Goal: Information Seeking & Learning: Find specific fact

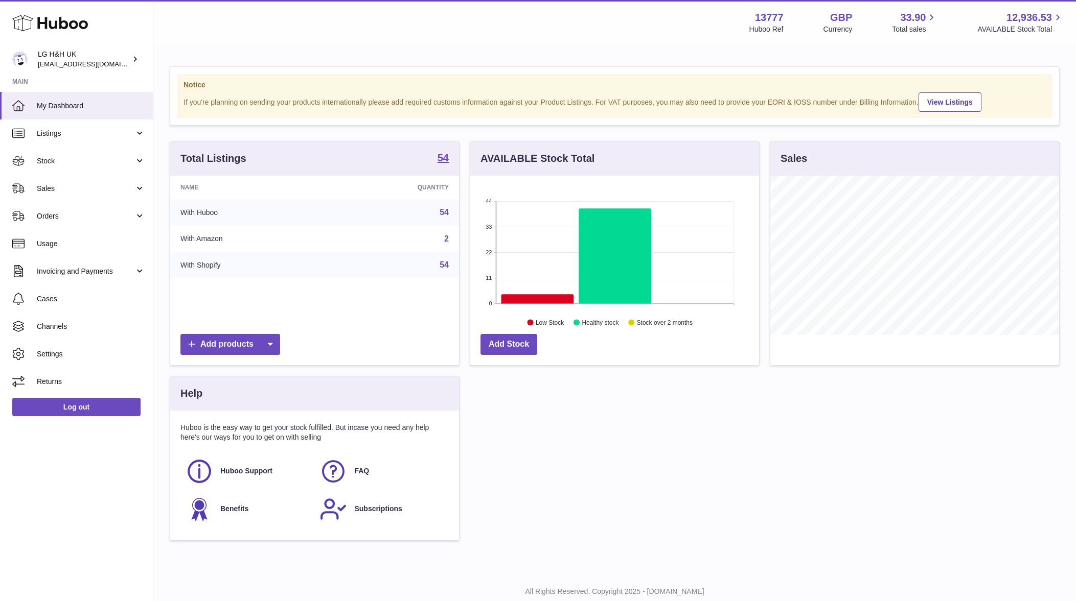
scroll to position [159, 289]
click at [77, 192] on span "Sales" at bounding box center [86, 189] width 98 height 10
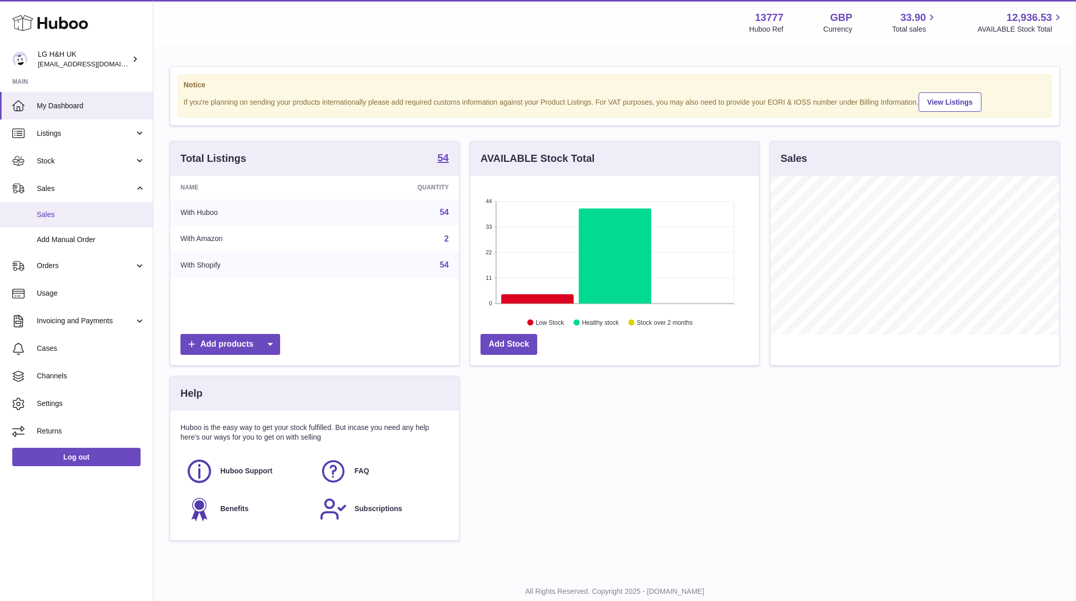
click at [78, 215] on span "Sales" at bounding box center [91, 215] width 108 height 10
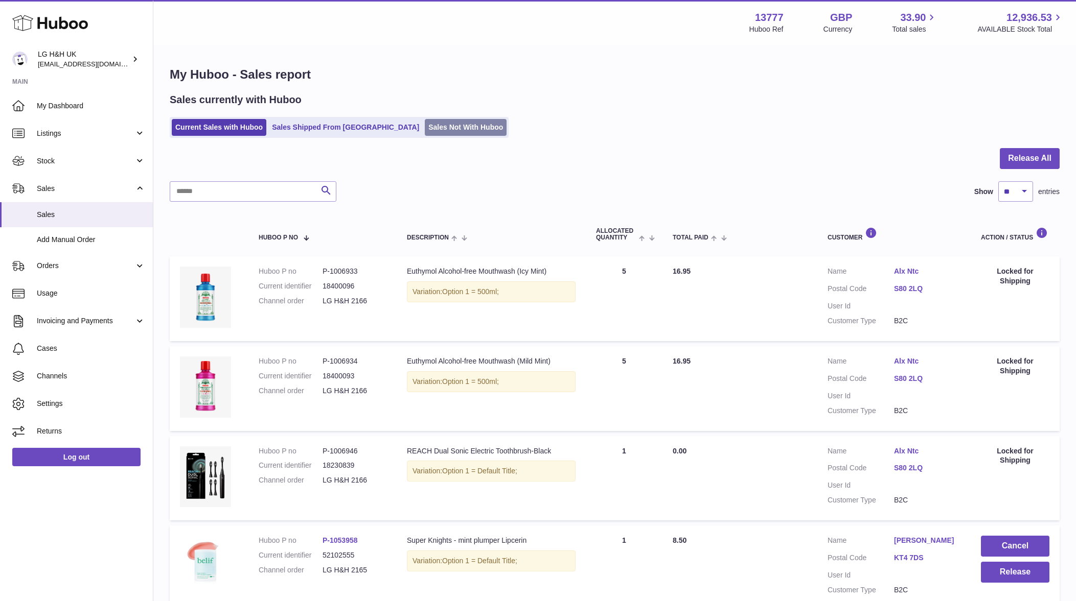
click at [435, 127] on link "Sales Not With Huboo" at bounding box center [466, 127] width 82 height 17
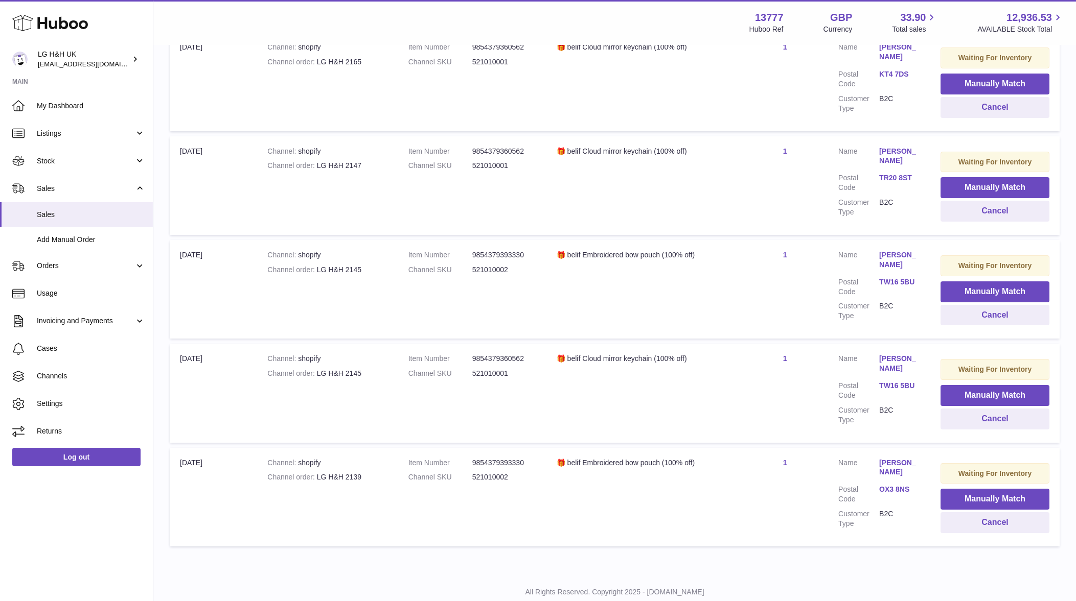
scroll to position [366, 0]
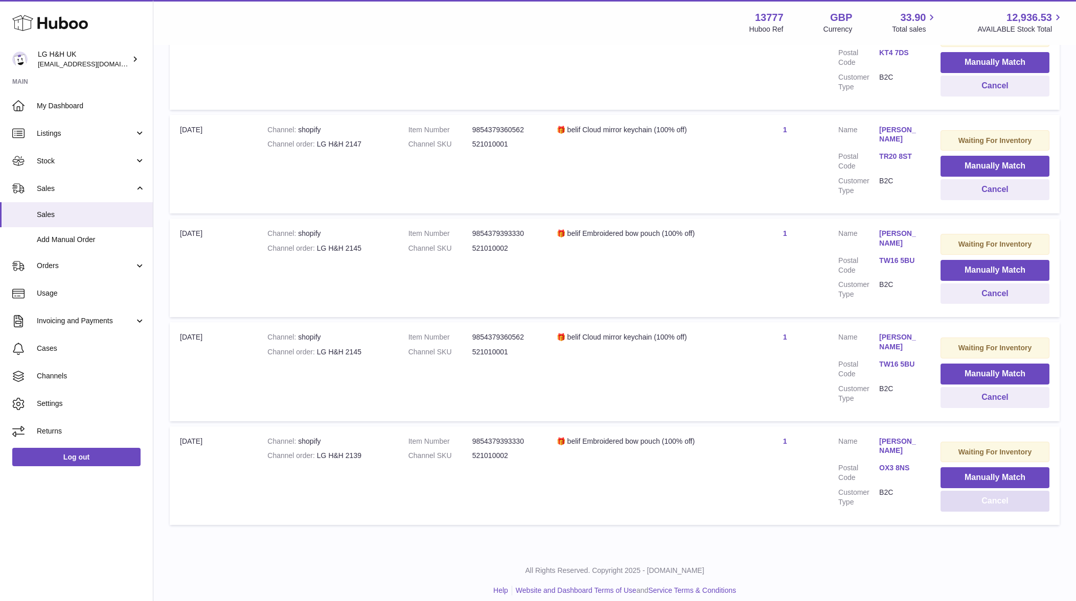
click at [951, 492] on button "Cancel" at bounding box center [994, 501] width 109 height 21
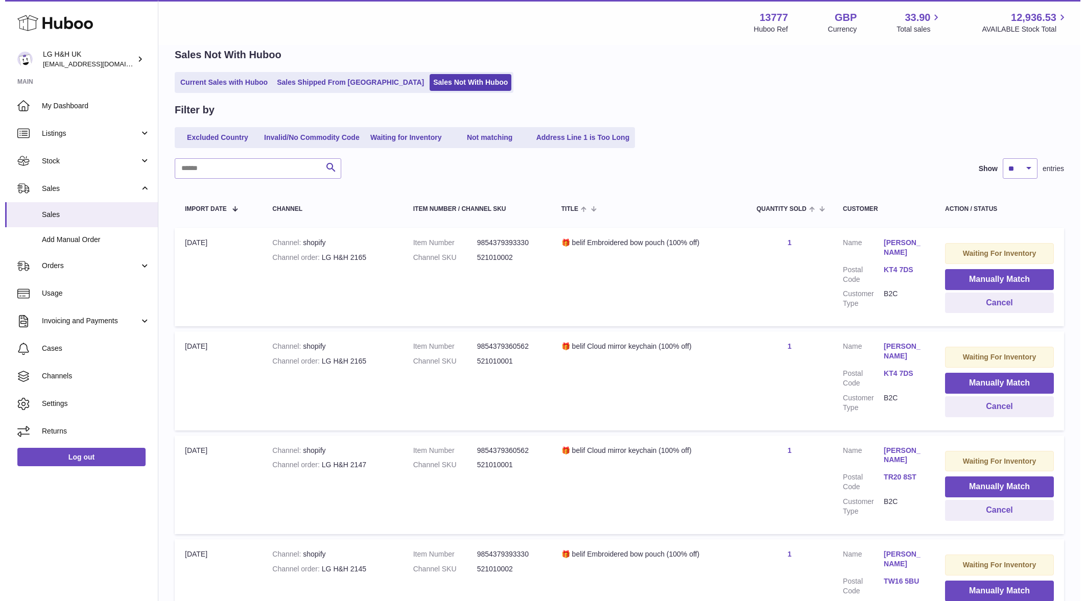
scroll to position [63, 0]
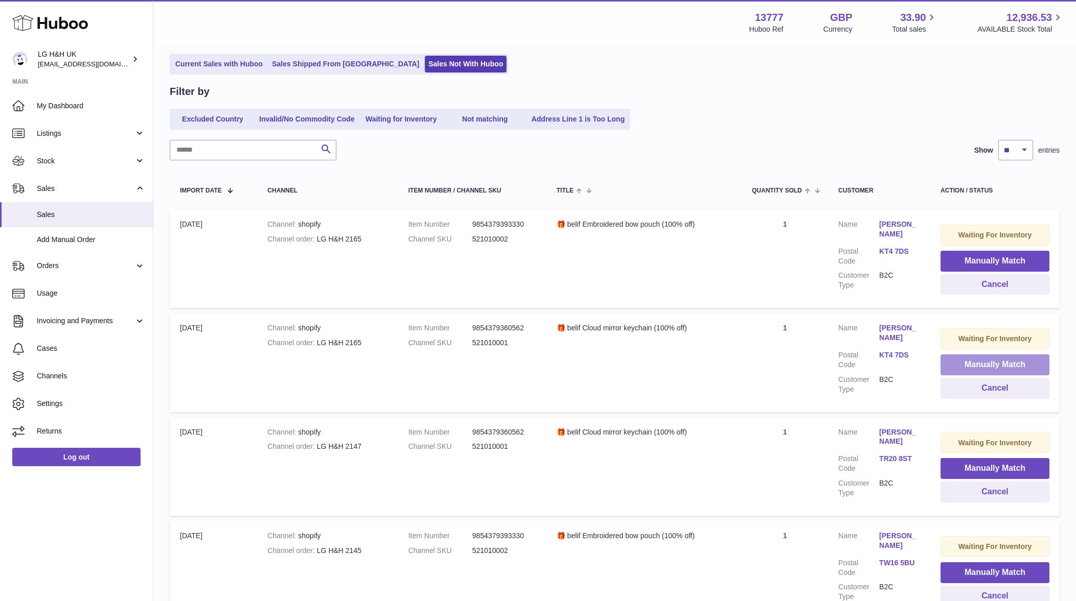
click at [995, 364] on button "Manually Match" at bounding box center [994, 365] width 109 height 21
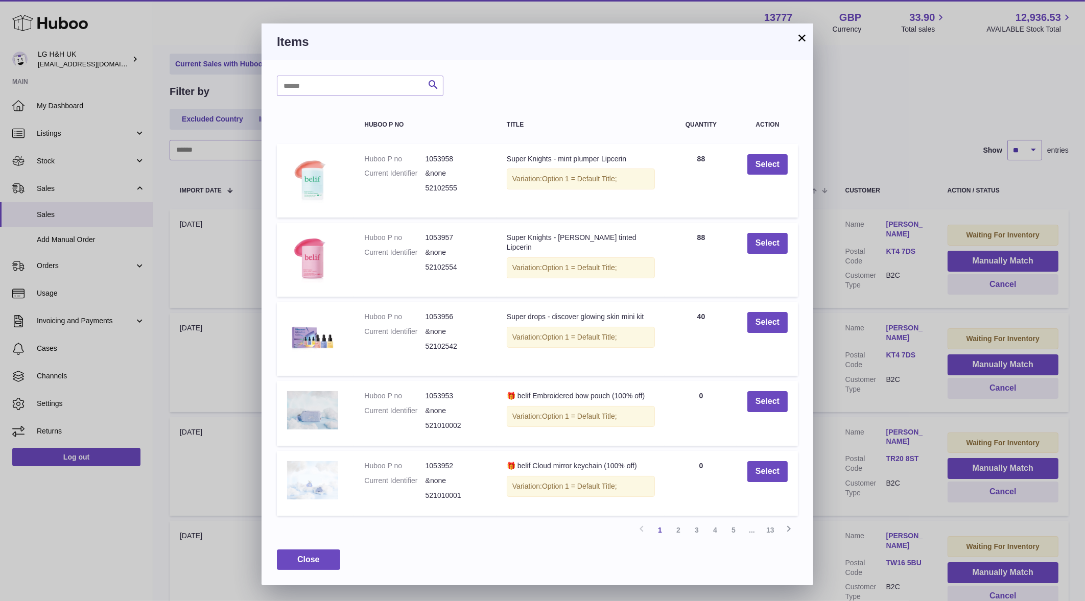
click at [795, 40] on h3 "Items" at bounding box center [537, 42] width 521 height 16
click at [795, 36] on h3 "Items" at bounding box center [537, 42] width 521 height 16
click at [801, 34] on button "×" at bounding box center [802, 38] width 12 height 12
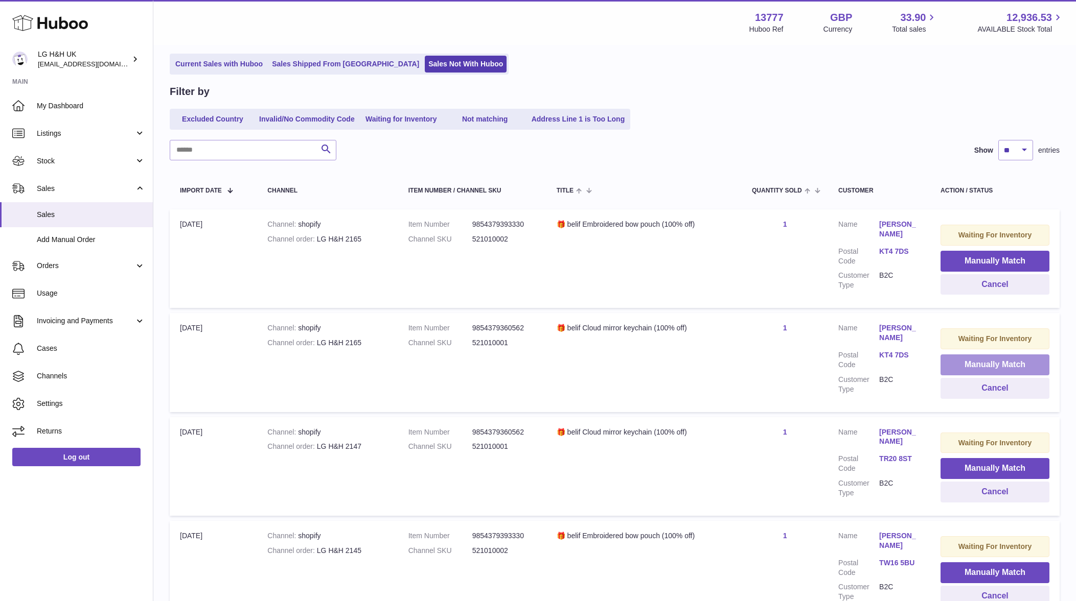
click at [991, 360] on button "Manually Match" at bounding box center [994, 365] width 109 height 21
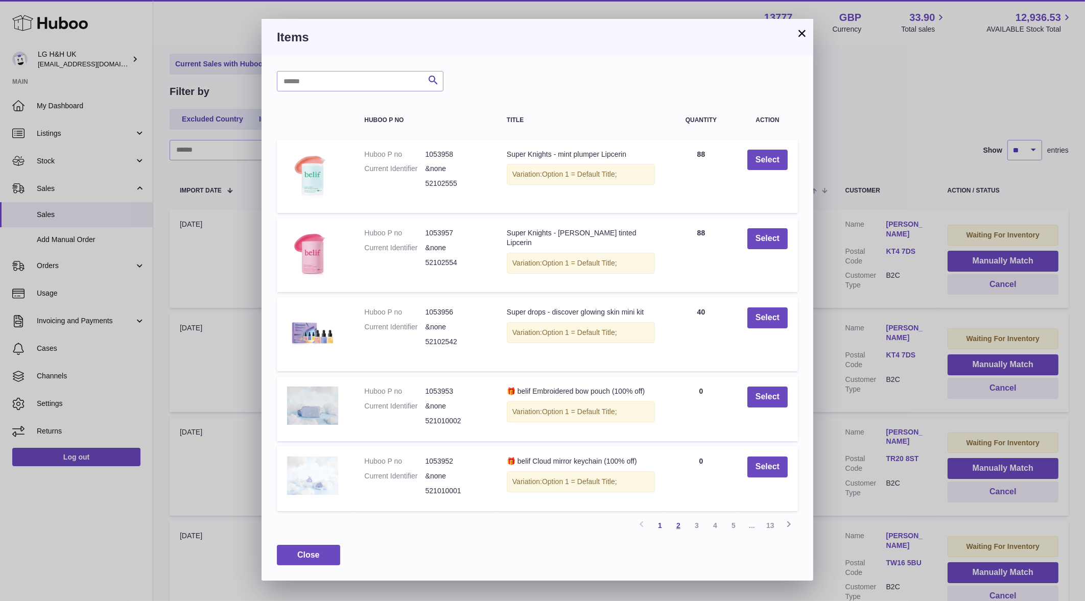
click at [675, 519] on link "2" at bounding box center [678, 526] width 18 height 18
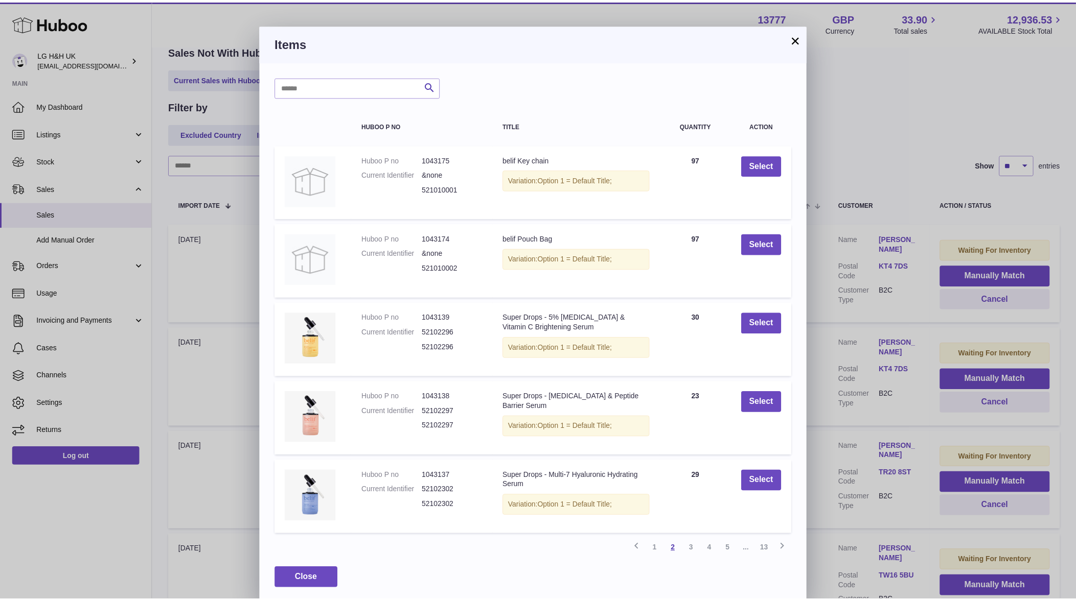
scroll to position [46, 0]
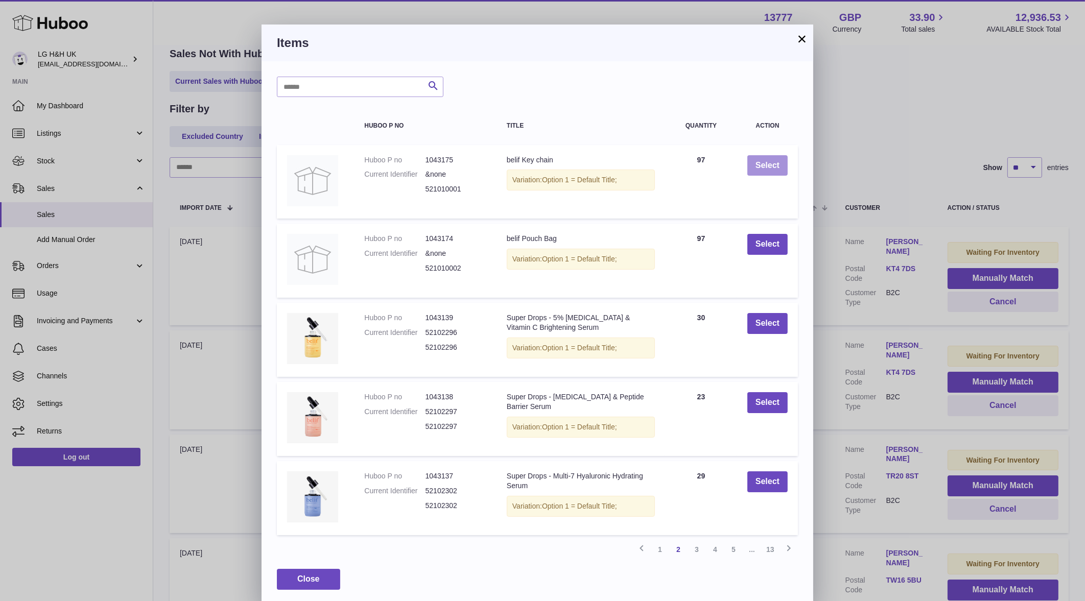
click at [774, 161] on button "Select" at bounding box center [768, 165] width 40 height 21
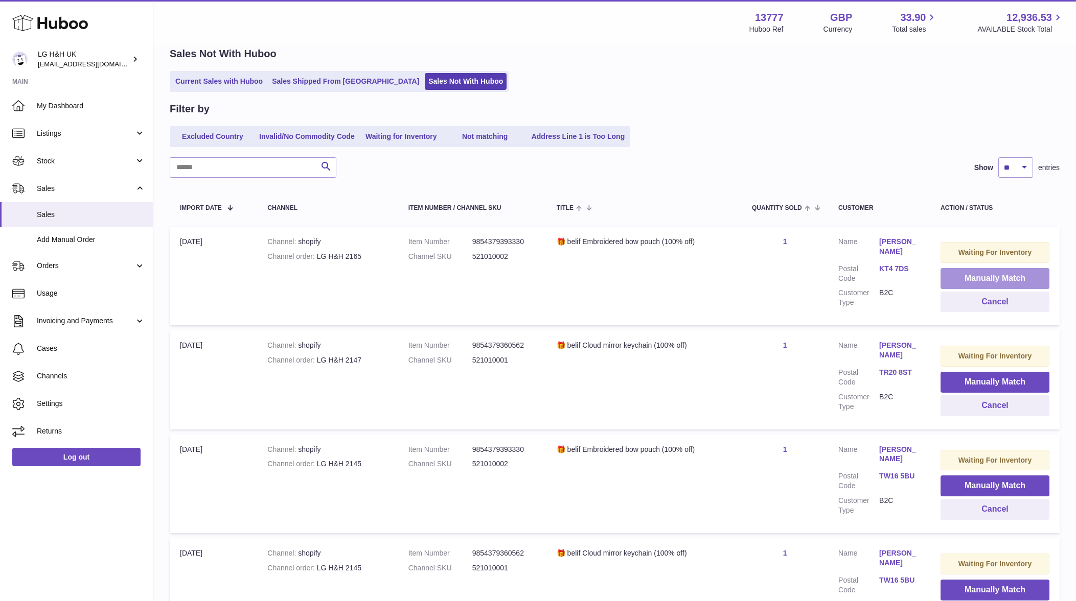
click at [1024, 281] on button "Manually Match" at bounding box center [994, 278] width 109 height 21
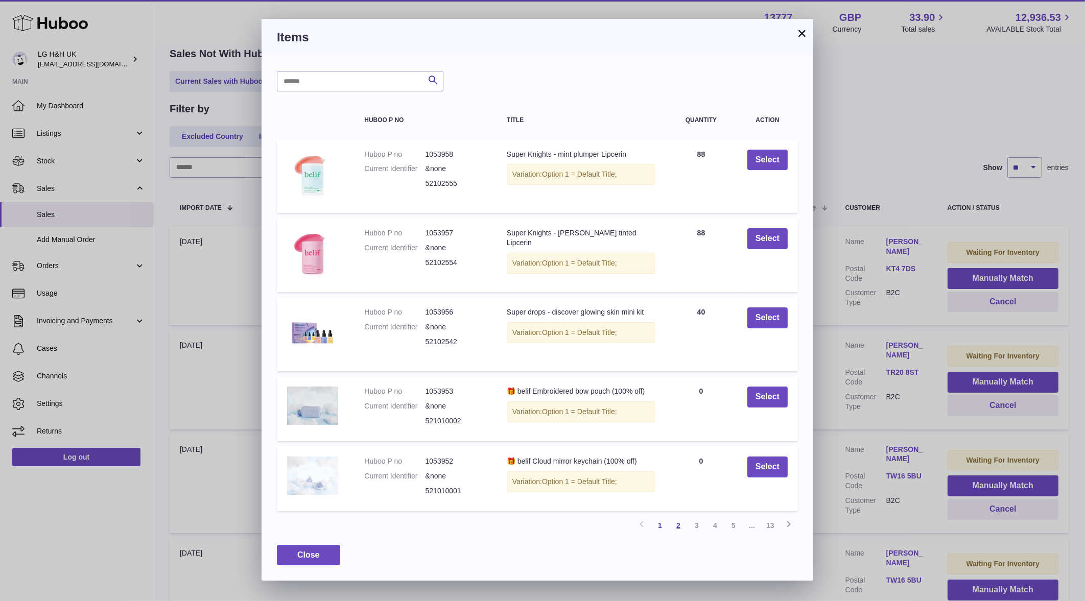
click at [679, 527] on link "2" at bounding box center [678, 526] width 18 height 18
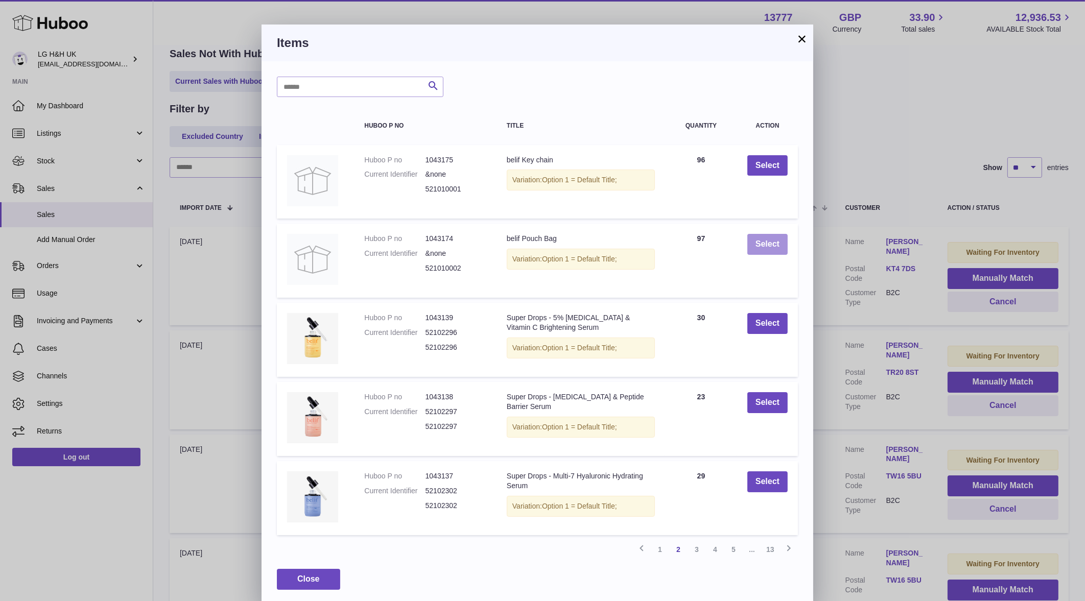
click at [767, 250] on button "Select" at bounding box center [768, 244] width 40 height 21
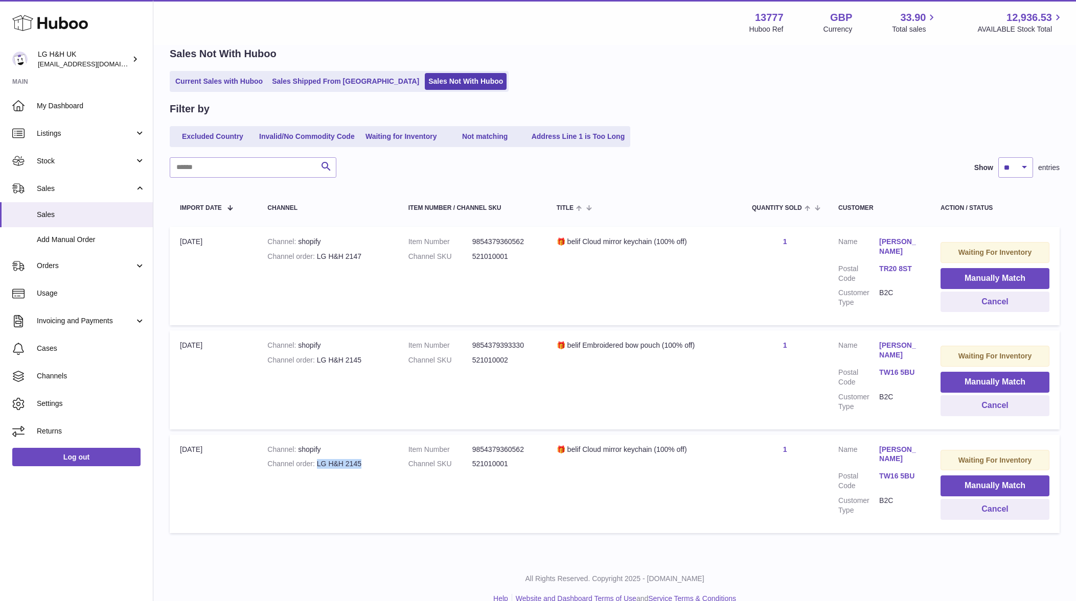
drag, startPoint x: 357, startPoint y: 463, endPoint x: 316, endPoint y: 467, distance: 41.0
click at [316, 467] on div "Channel order LG H&H 2145" at bounding box center [327, 464] width 120 height 10
copy div "LG H&H 2145"
click at [101, 353] on span "Cases" at bounding box center [91, 349] width 108 height 10
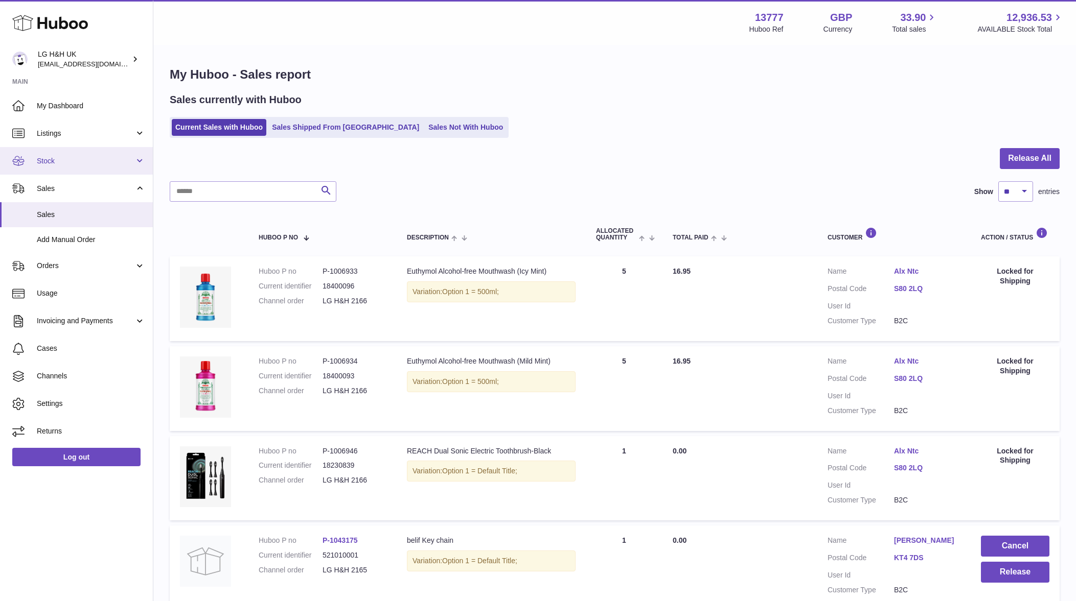
click at [118, 163] on span "Stock" at bounding box center [86, 161] width 98 height 10
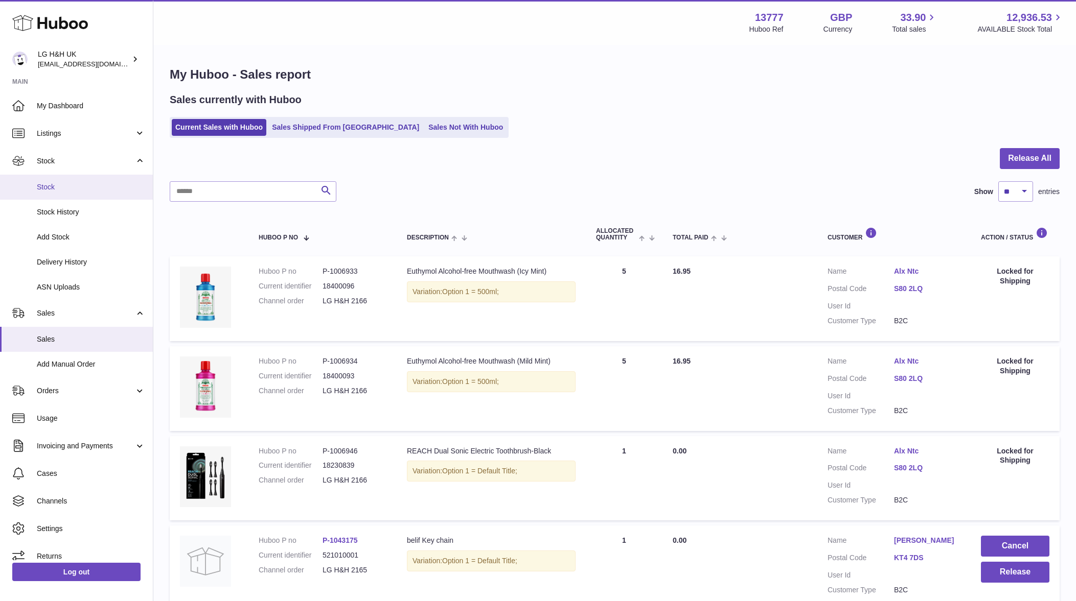
click at [119, 184] on span "Stock" at bounding box center [91, 187] width 108 height 10
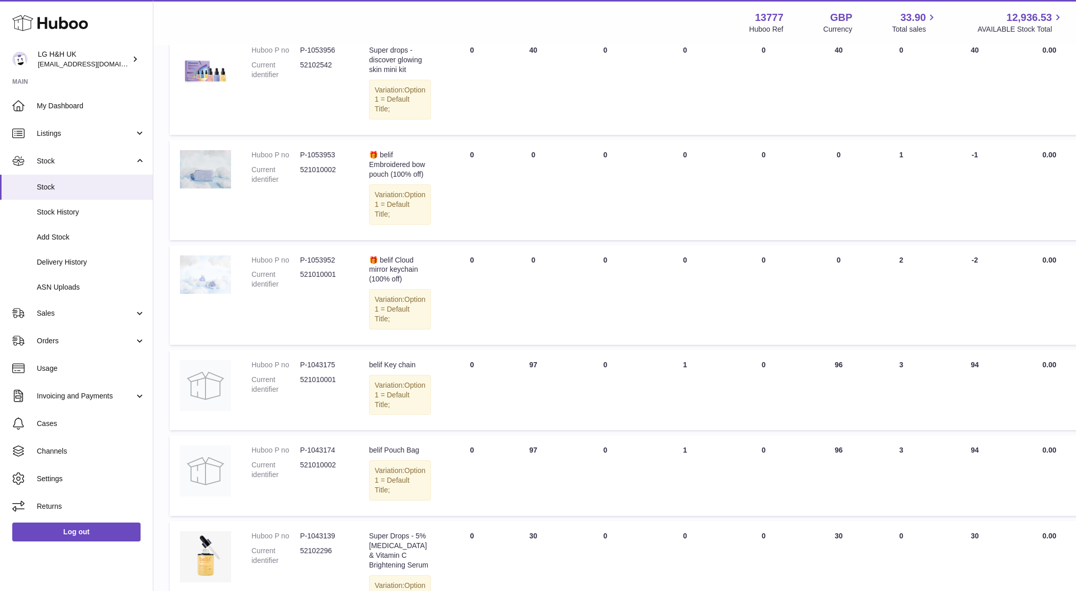
scroll to position [383, 0]
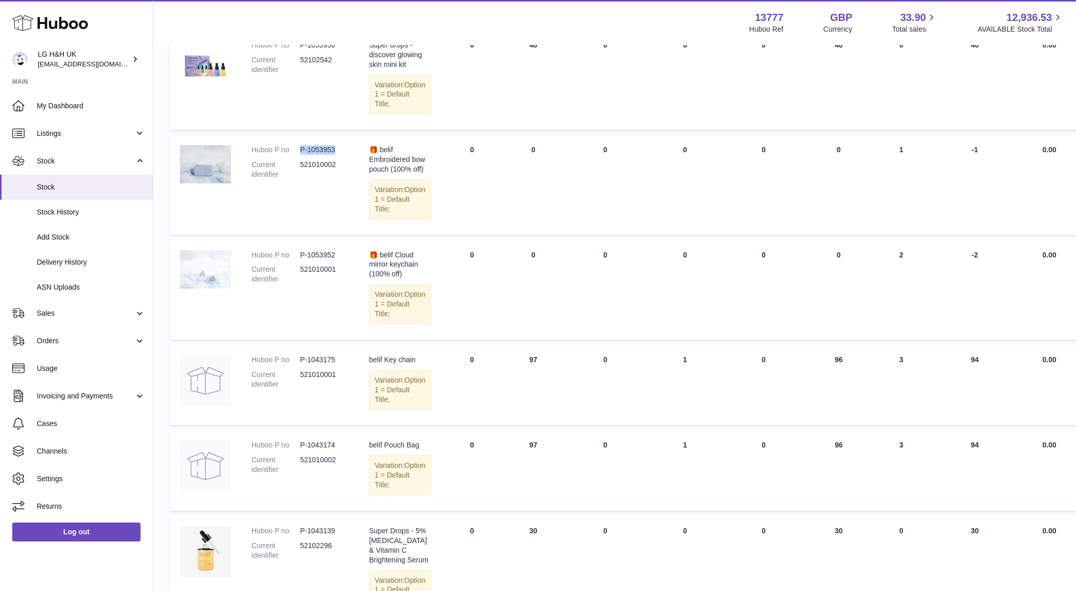
drag, startPoint x: 336, startPoint y: 158, endPoint x: 298, endPoint y: 158, distance: 37.3
click at [298, 158] on dl "Huboo P no P-1053953 Current identifier 521010002" at bounding box center [299, 164] width 97 height 39
copy dl "P-1053953"
drag, startPoint x: 338, startPoint y: 462, endPoint x: 301, endPoint y: 463, distance: 37.3
click at [301, 450] on dd "P-1043174" at bounding box center [324, 445] width 49 height 10
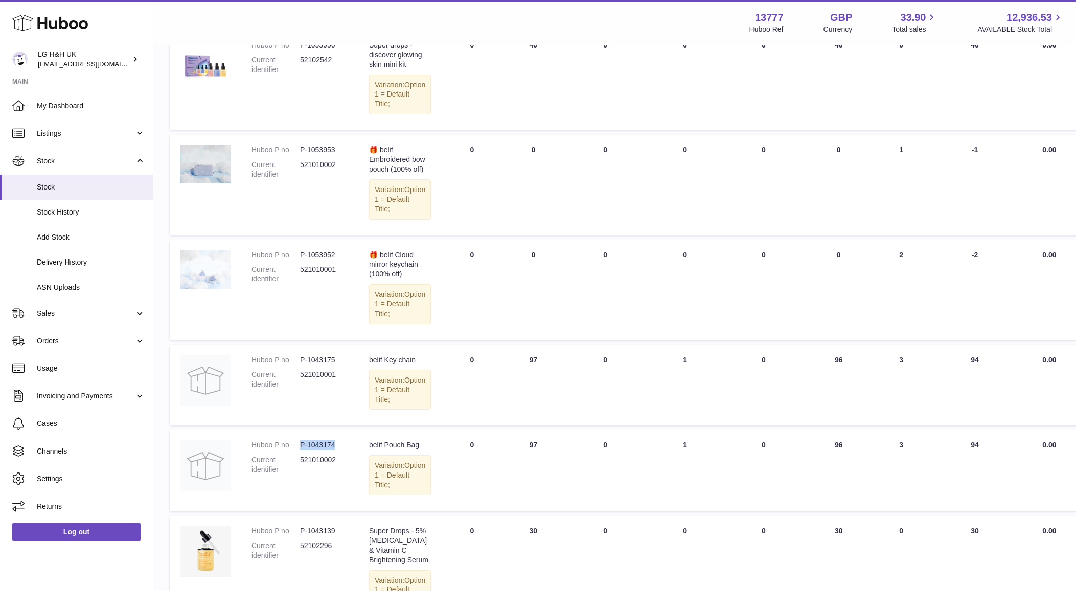
copy dd "P-1043174"
click at [270, 217] on td "Huboo P no P-1053953 Current identifier 521010002" at bounding box center [300, 185] width 118 height 100
drag, startPoint x: 340, startPoint y: 274, endPoint x: 300, endPoint y: 274, distance: 39.3
click at [300, 260] on dd "P-1053952" at bounding box center [324, 255] width 49 height 10
copy dd "P-1053952"
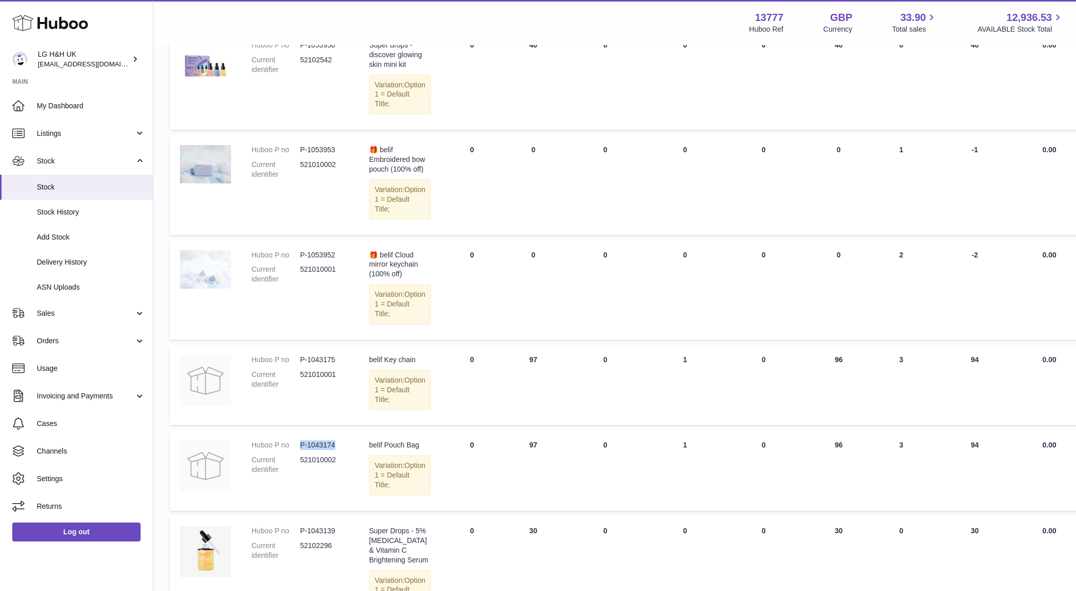
drag, startPoint x: 340, startPoint y: 466, endPoint x: 301, endPoint y: 465, distance: 38.9
click at [301, 450] on dd "P-1043174" at bounding box center [324, 445] width 49 height 10
copy dd "P-1043174"
